Goal: Information Seeking & Learning: Learn about a topic

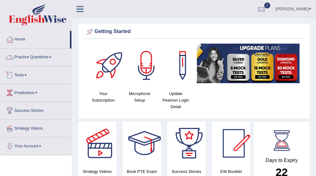
click at [35, 61] on link "Practice Questions" at bounding box center [35, 57] width 71 height 16
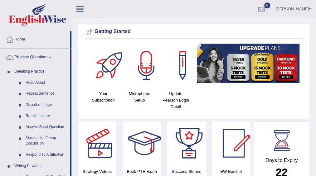
click at [29, 85] on link "Read Aloud" at bounding box center [46, 82] width 47 height 11
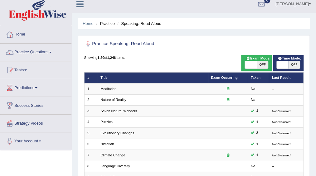
scroll to position [7, 0]
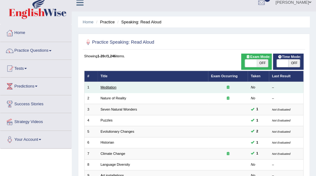
click at [106, 88] on link "Meditation" at bounding box center [109, 88] width 16 height 4
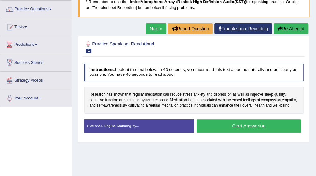
scroll to position [49, 0]
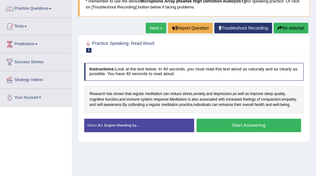
click at [219, 131] on button "Start Answering" at bounding box center [249, 125] width 105 height 13
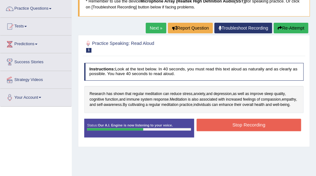
click at [219, 131] on button "Stop Recording" at bounding box center [249, 125] width 105 height 12
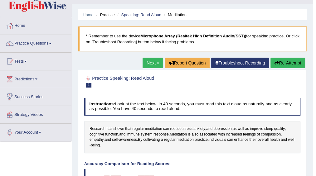
scroll to position [0, 0]
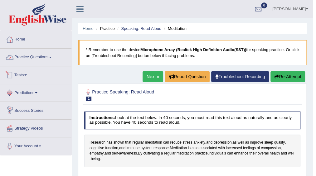
click at [33, 56] on link "Practice Questions" at bounding box center [35, 57] width 71 height 16
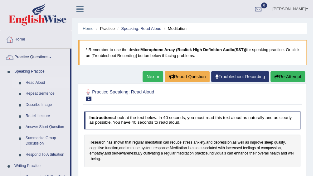
click at [31, 82] on link "Read Aloud" at bounding box center [46, 82] width 47 height 11
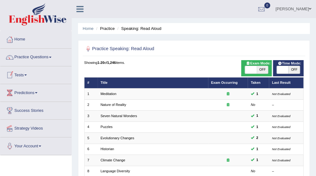
click at [292, 68] on span "OFF" at bounding box center [295, 69] width 12 height 7
checkbox input "true"
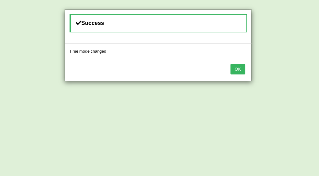
click at [236, 65] on button "OK" at bounding box center [238, 69] width 14 height 11
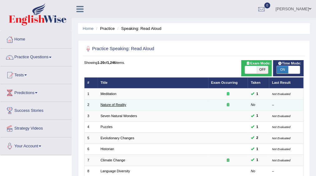
click at [115, 104] on link "Nature of Reality" at bounding box center [114, 105] width 26 height 4
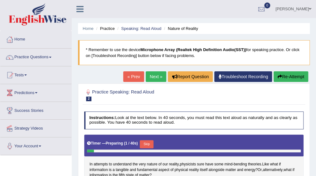
scroll to position [73, 0]
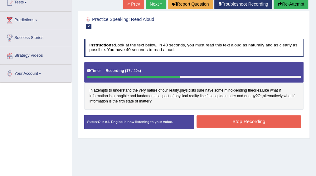
click at [224, 126] on button "Stop Recording" at bounding box center [249, 122] width 105 height 12
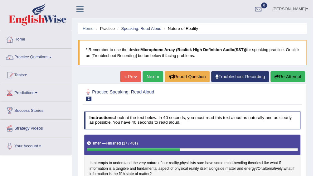
scroll to position [0, 0]
click at [152, 75] on link "Next »" at bounding box center [153, 77] width 21 height 11
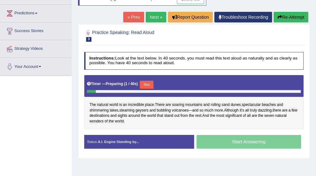
scroll to position [79, 0]
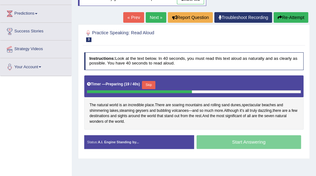
click at [153, 85] on button "Skip" at bounding box center [148, 85] width 13 height 8
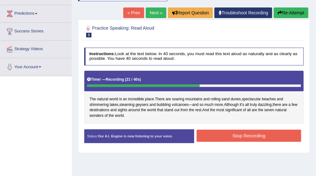
click at [231, 134] on button "Stop Recording" at bounding box center [249, 136] width 105 height 12
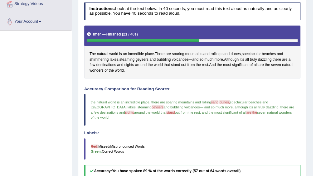
scroll to position [0, 0]
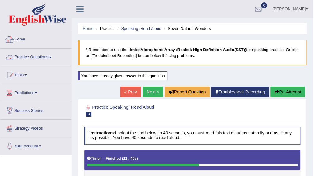
click at [21, 39] on link "Home" at bounding box center [35, 39] width 71 height 16
